Goal: Task Accomplishment & Management: Manage account settings

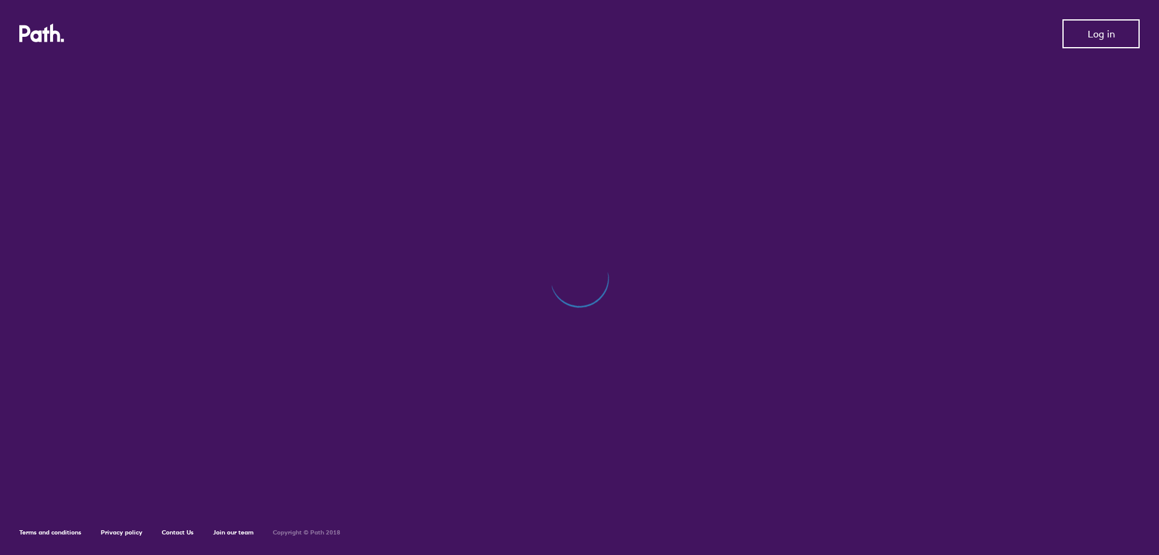
click at [1113, 37] on span "Log in" at bounding box center [1101, 33] width 27 height 11
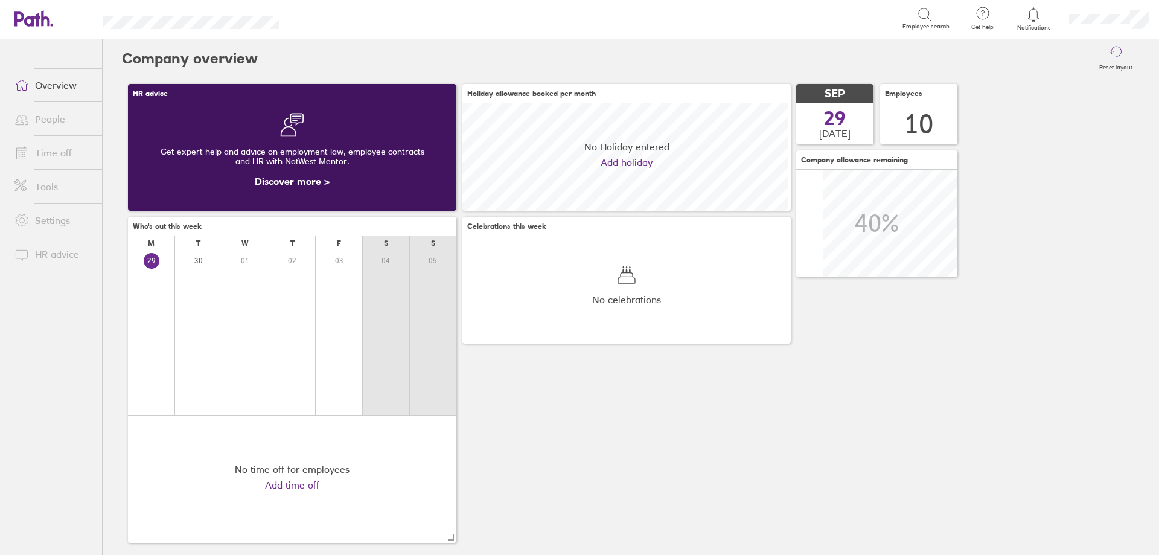
scroll to position [107, 328]
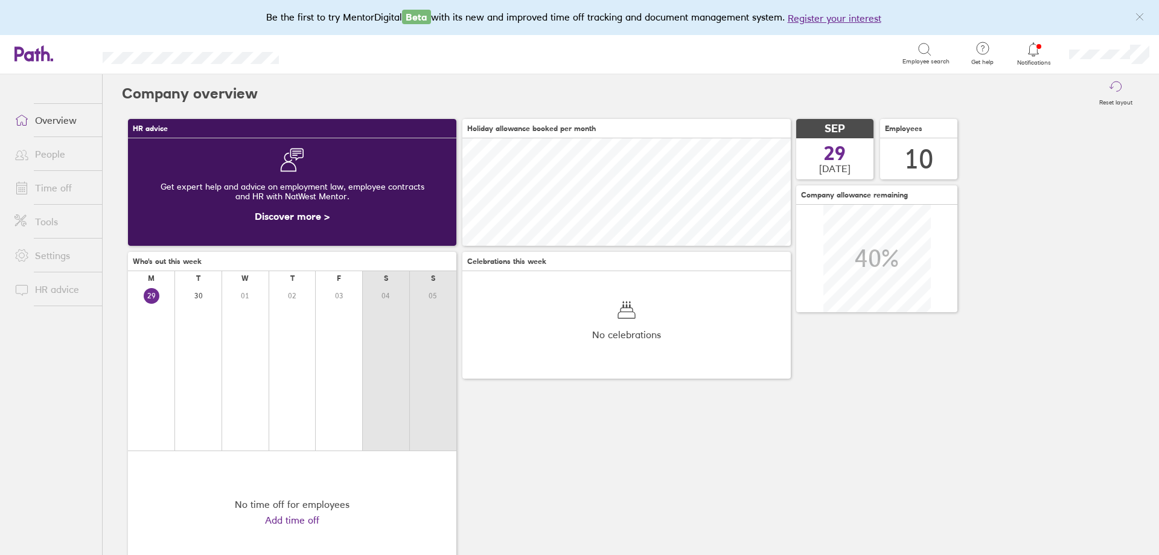
click at [1034, 63] on span "Notifications" at bounding box center [1033, 62] width 39 height 7
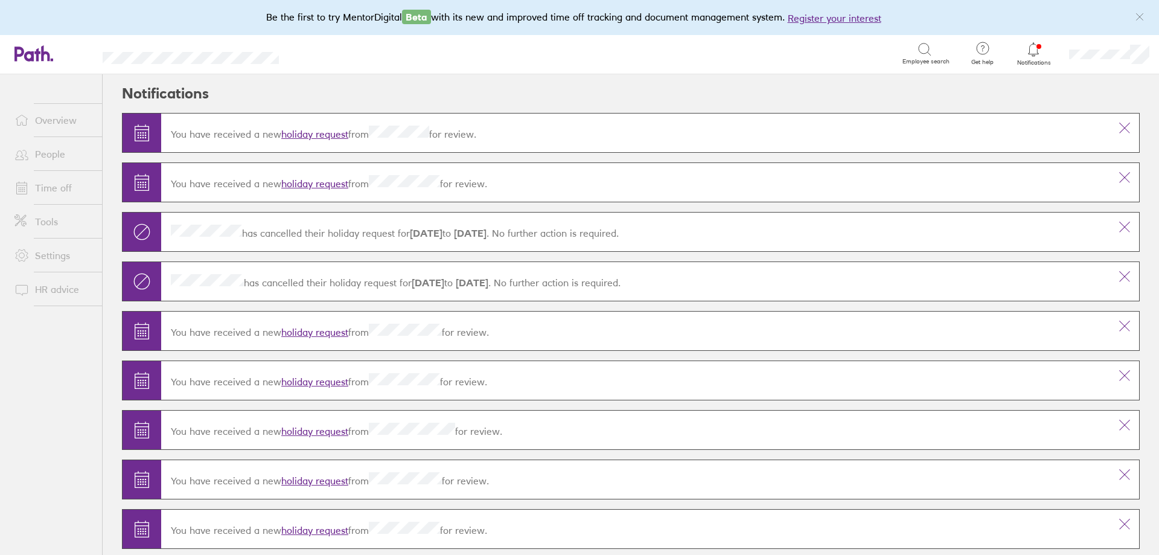
click at [304, 135] on link "holiday request" at bounding box center [314, 134] width 67 height 12
